Goal: Ask a question: Seek information or help from site administrators or community

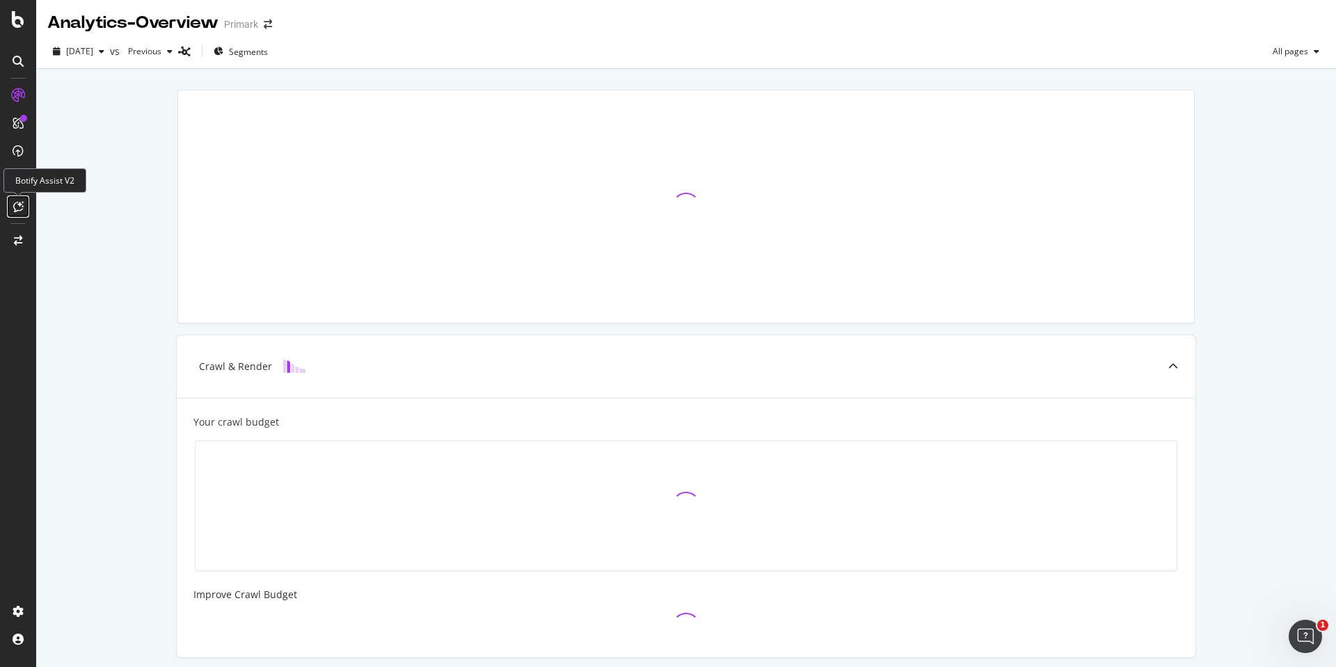
click at [15, 209] on icon at bounding box center [18, 206] width 10 height 11
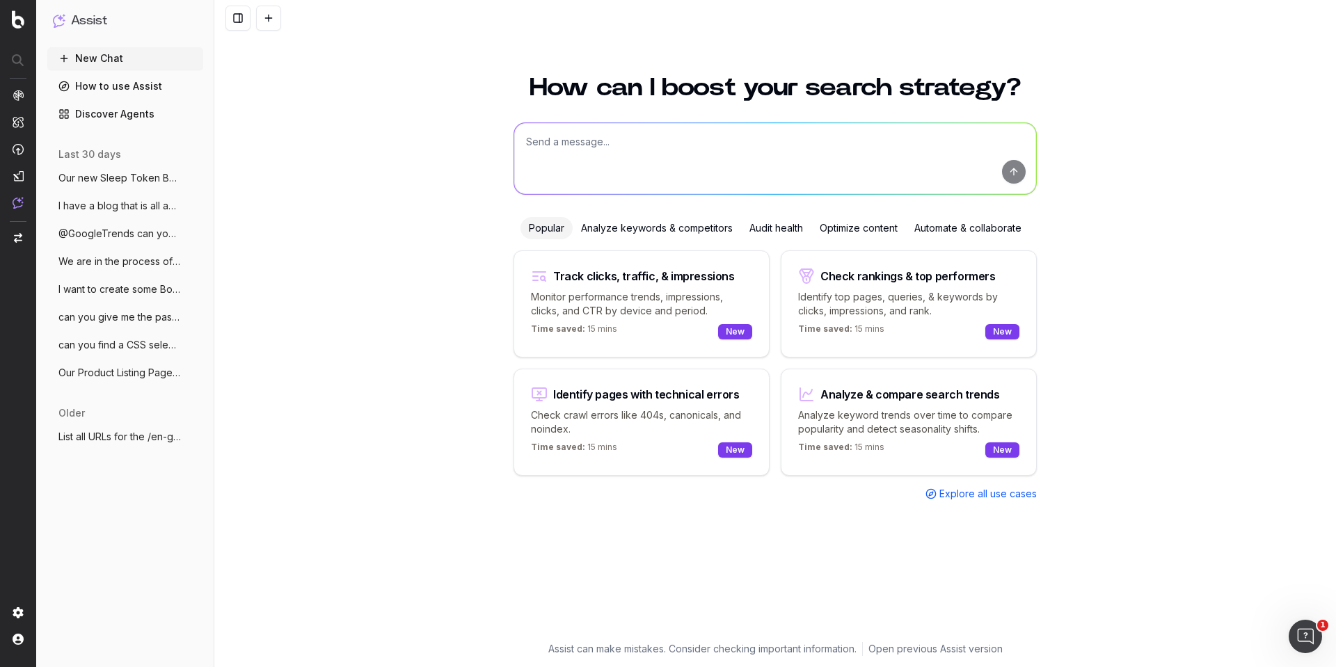
click at [138, 297] on button "I want to create some Botify custom repo" at bounding box center [125, 289] width 156 height 22
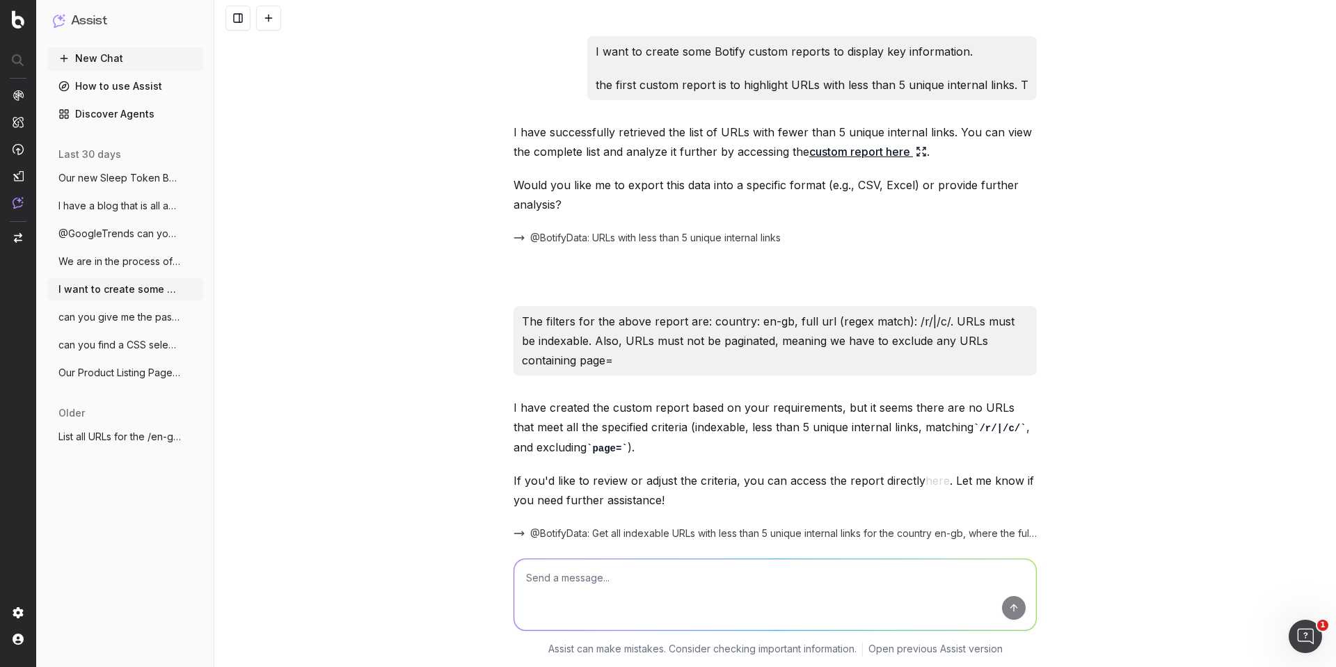
click at [110, 319] on span "can you give me the past 90 days keyword" at bounding box center [119, 317] width 122 height 14
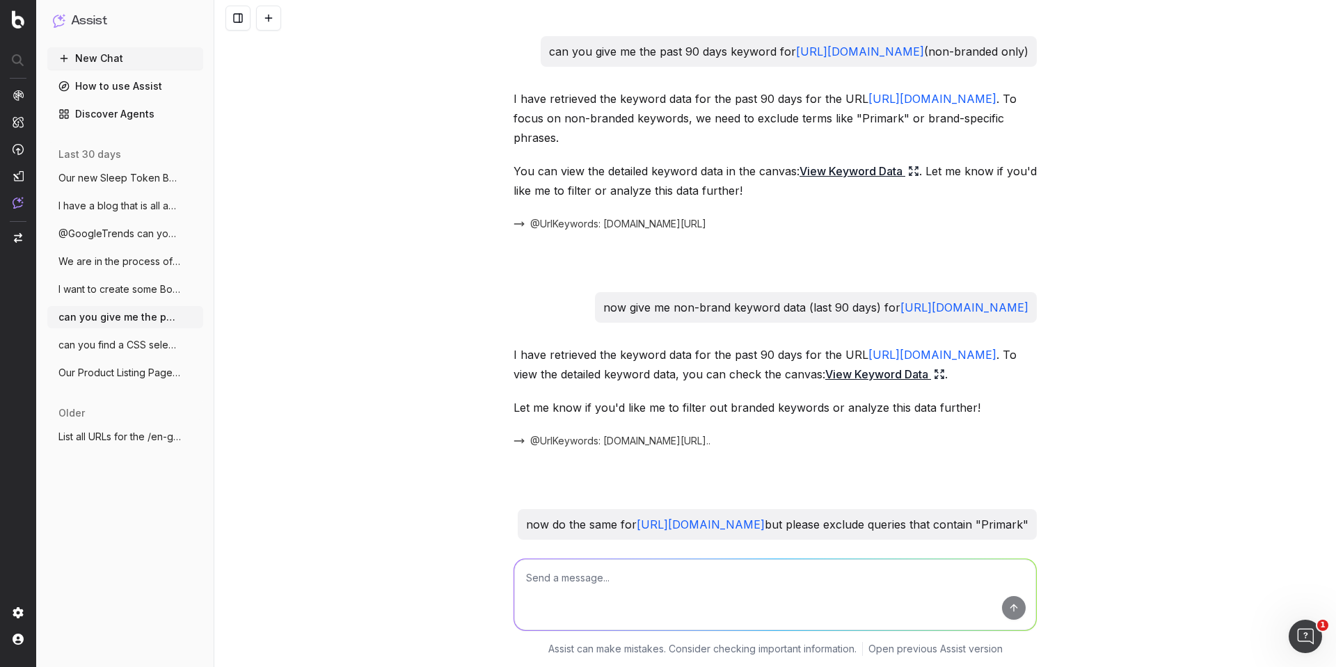
click at [141, 349] on span "can you find a CSS selector that will ex" at bounding box center [119, 345] width 122 height 14
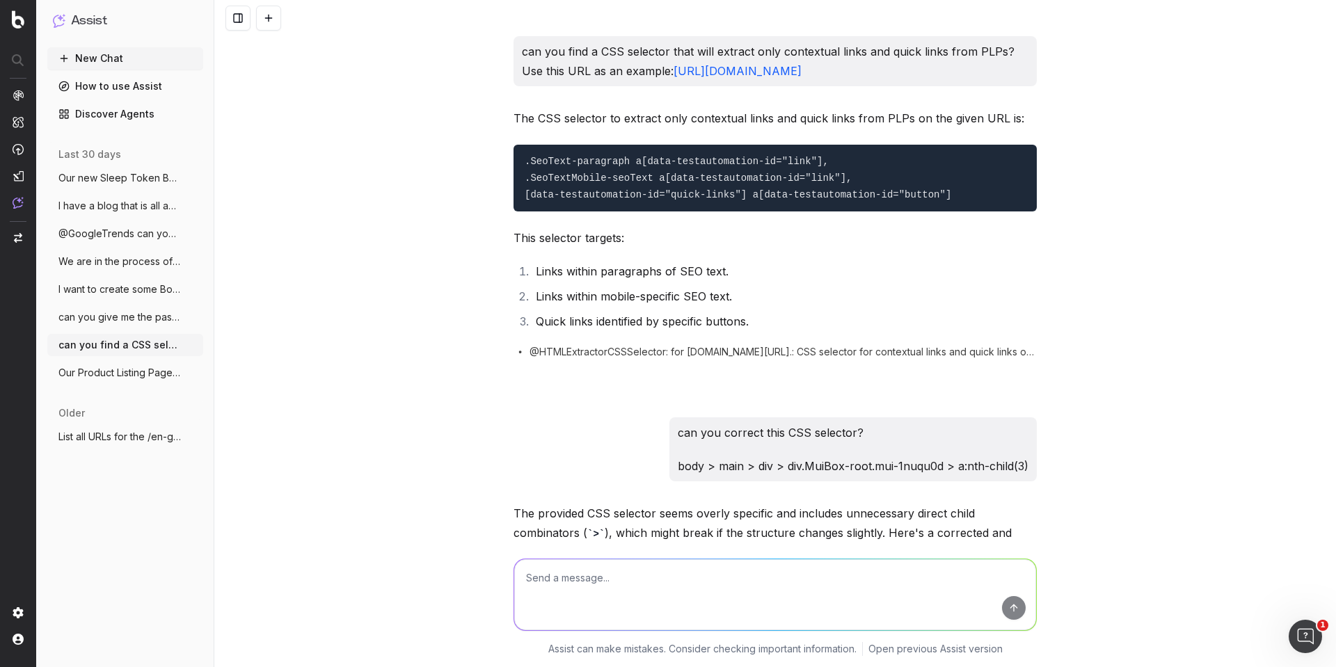
click at [139, 175] on span "Our new Sleep Token Band Tshirts are a m" at bounding box center [119, 178] width 122 height 14
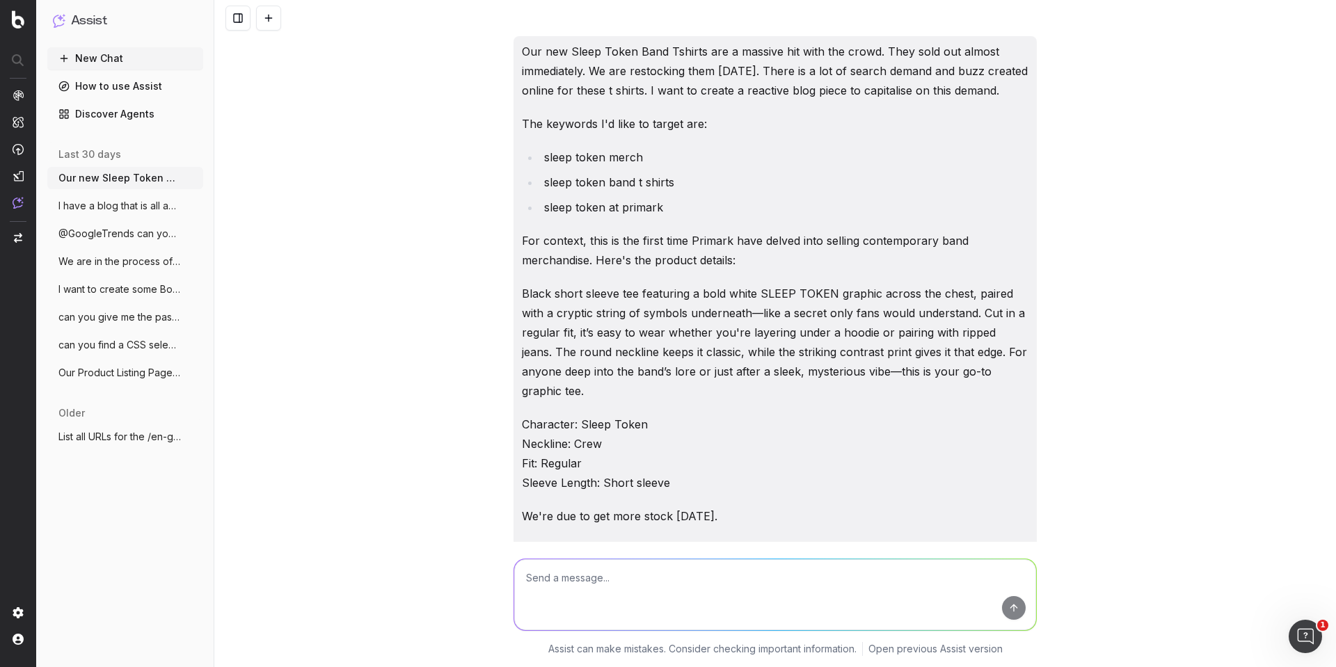
click at [120, 53] on button "New Chat" at bounding box center [125, 58] width 156 height 22
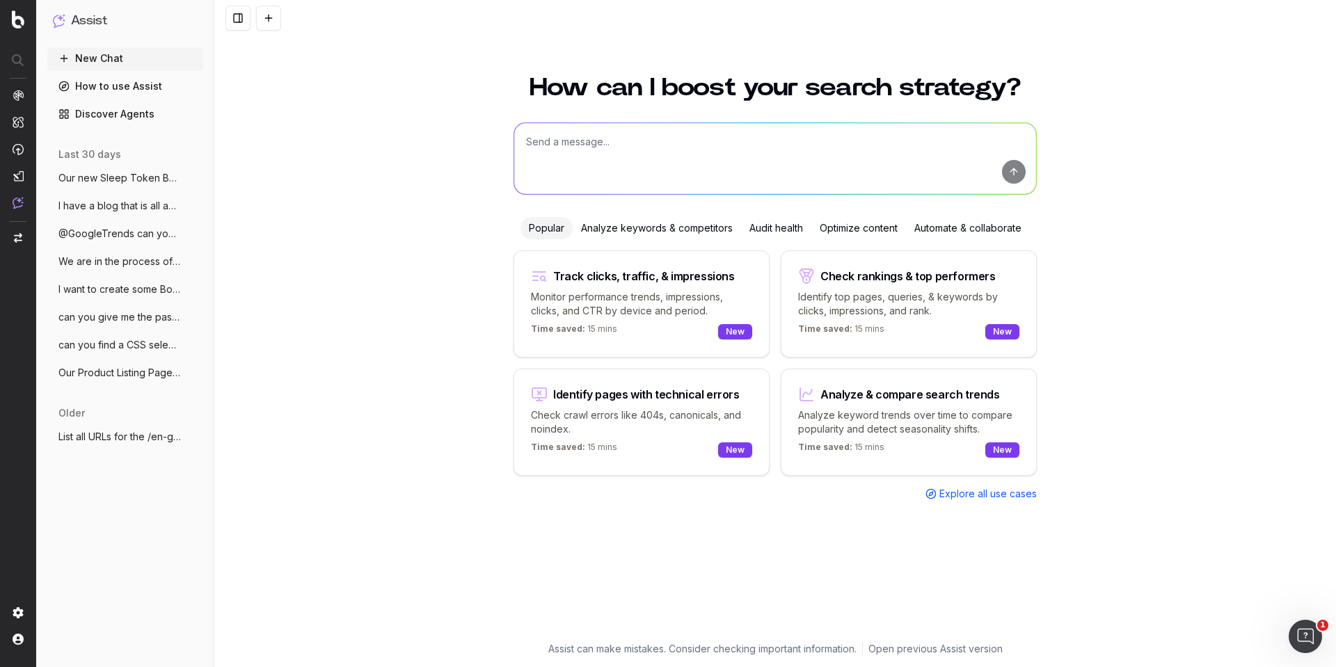
click at [621, 143] on textarea at bounding box center [775, 158] width 522 height 71
click at [813, 145] on textarea "can you generate up to 2 meta descriptions for this PLP" at bounding box center [775, 158] width 522 height 71
paste textarea "[URL][DOMAIN_NAME]"
type textarea "can you generate up to 2 meta descriptions for this PLP: [URL][DOMAIN_NAME]"
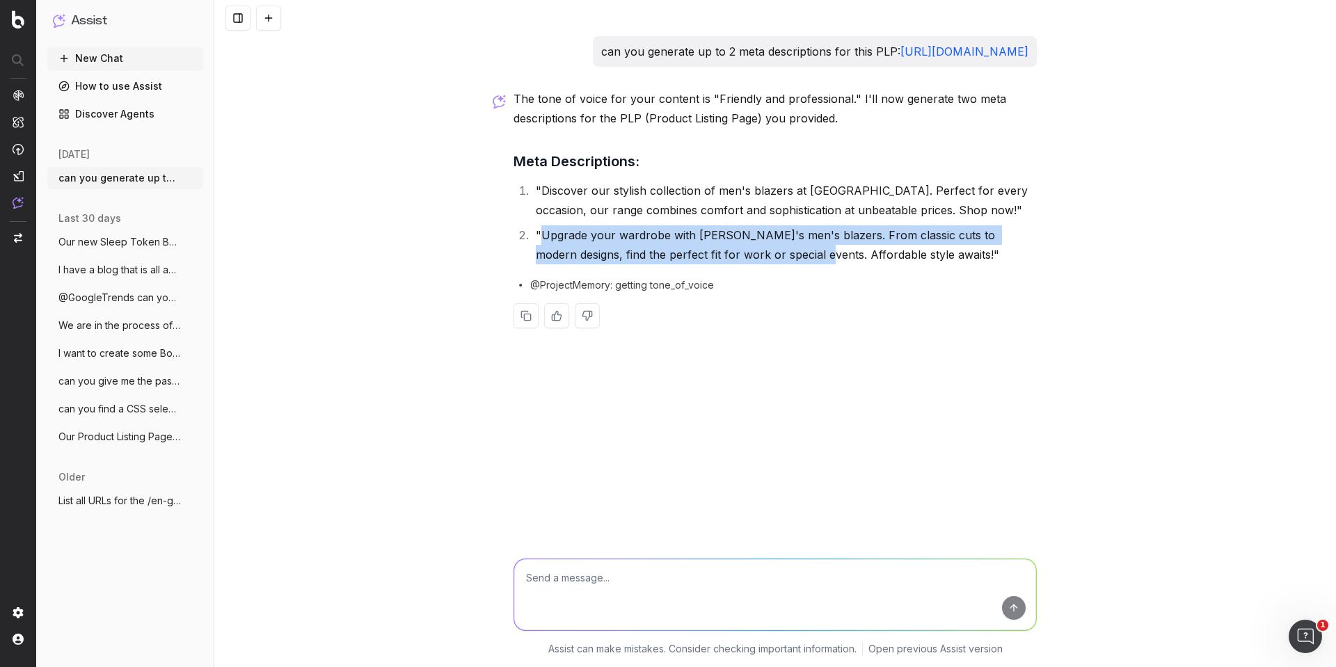
drag, startPoint x: 540, startPoint y: 255, endPoint x: 773, endPoint y: 269, distance: 233.4
click at [773, 264] on li ""Upgrade your wardrobe with [PERSON_NAME]'s men's blazers. From classic cuts to…" at bounding box center [784, 244] width 505 height 39
copy li "Upgrade your wardrobe with [PERSON_NAME]'s men's blazers. From classic cuts to …"
